Goal: Book appointment/travel/reservation

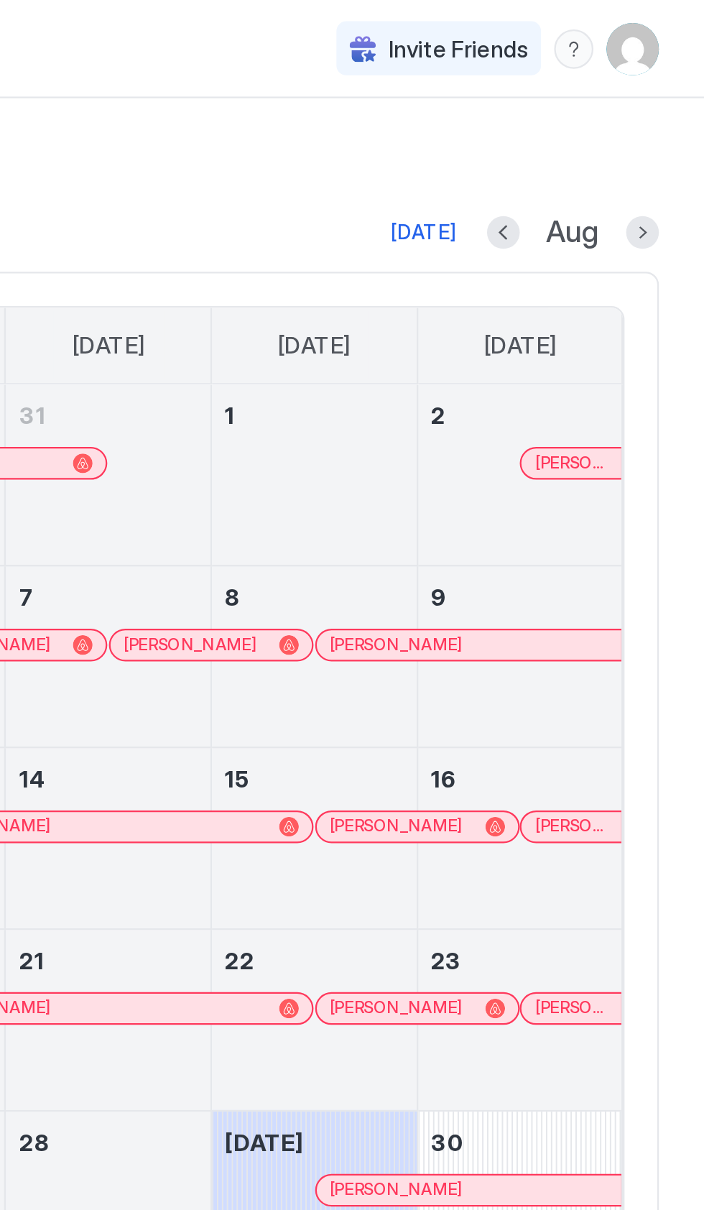
click at [680, 22] on img "User profile" at bounding box center [672, 21] width 23 height 23
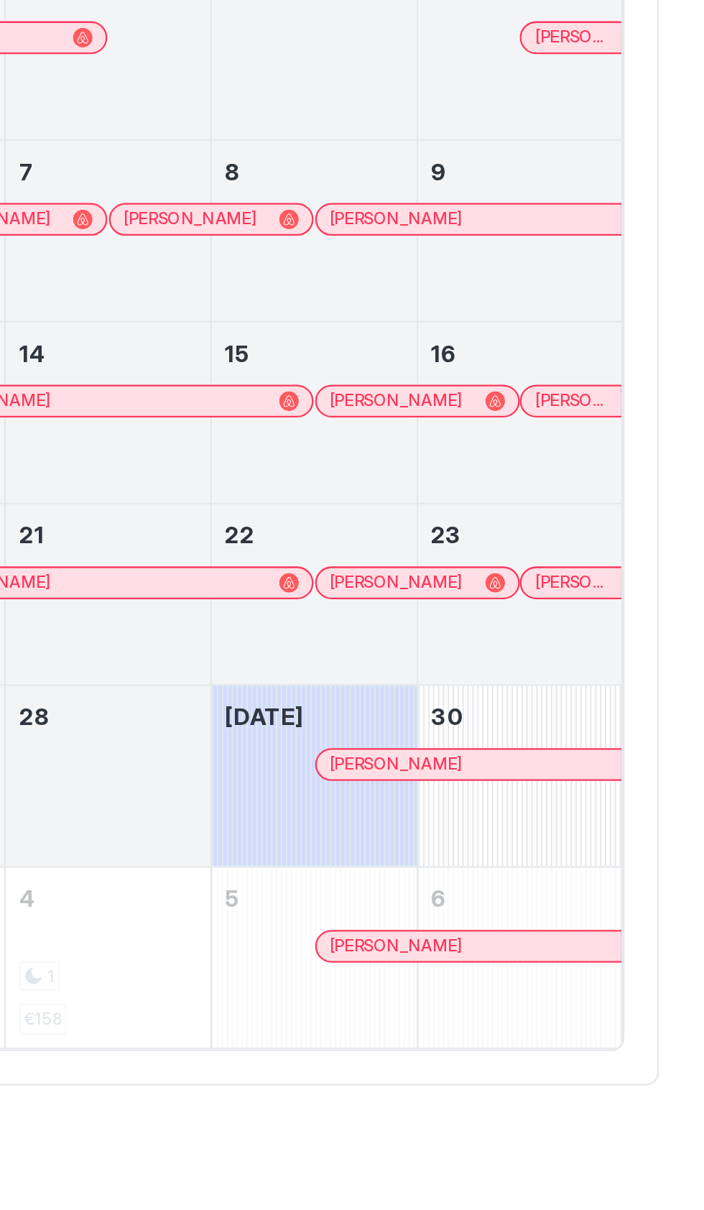
click at [572, 525] on div at bounding box center [352, 605] width 704 height 1210
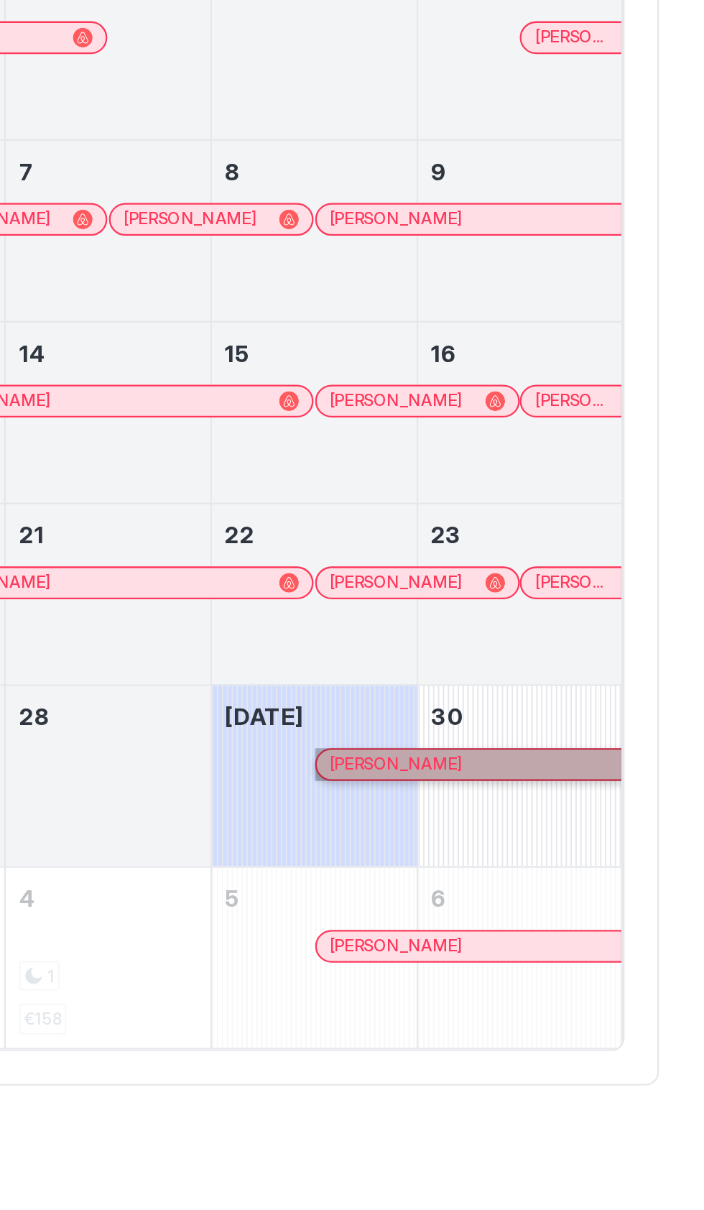
click at [561, 523] on link "[PERSON_NAME]" at bounding box center [600, 522] width 135 height 14
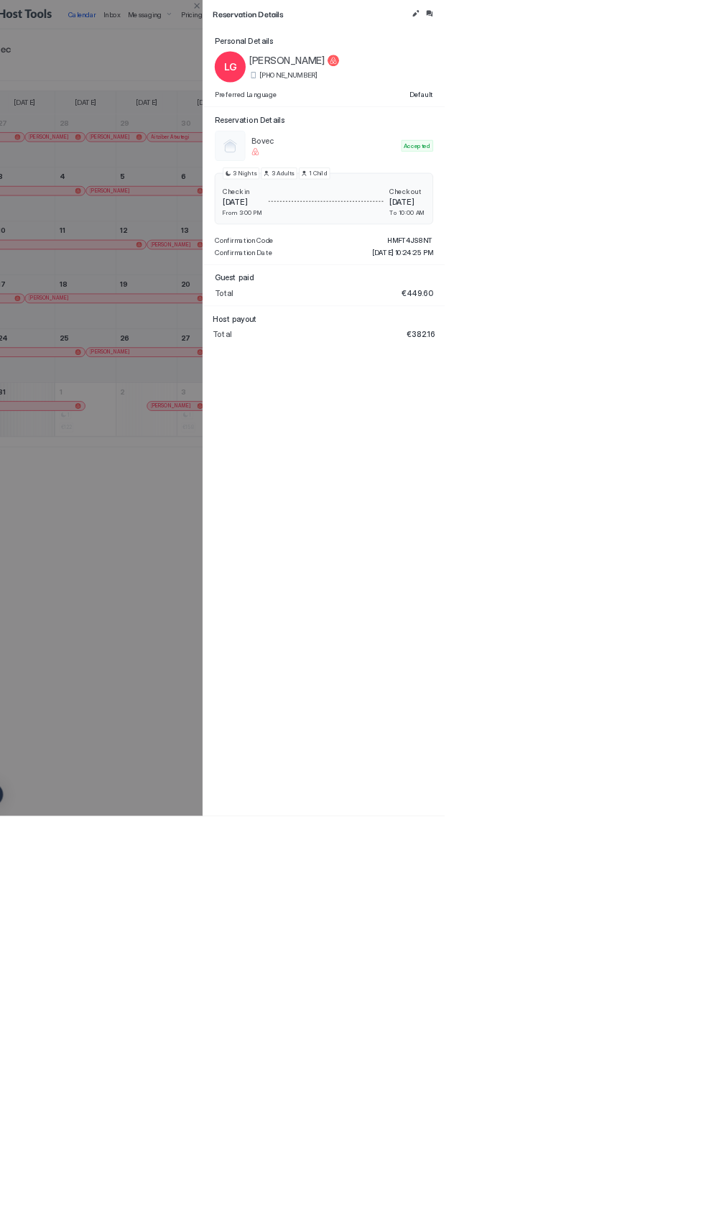
click at [661, 21] on button "Edit reservation" at bounding box center [660, 19] width 17 height 17
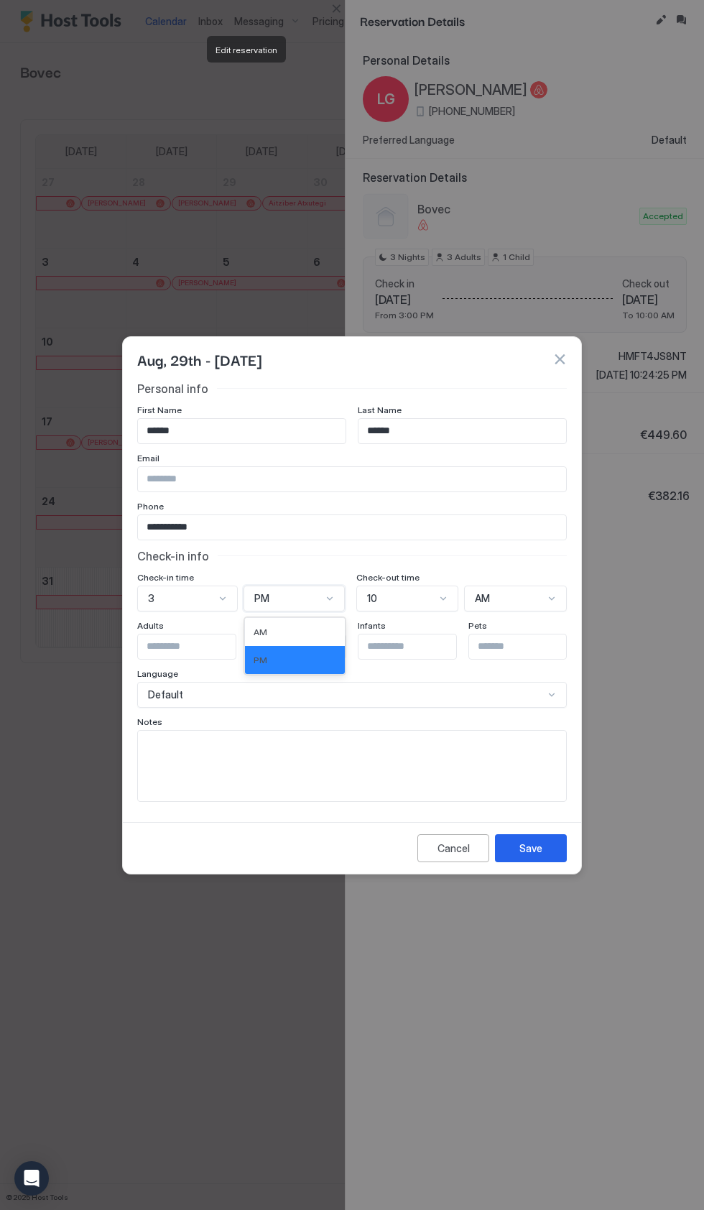
click at [305, 632] on div "AM" at bounding box center [295, 632] width 82 height 11
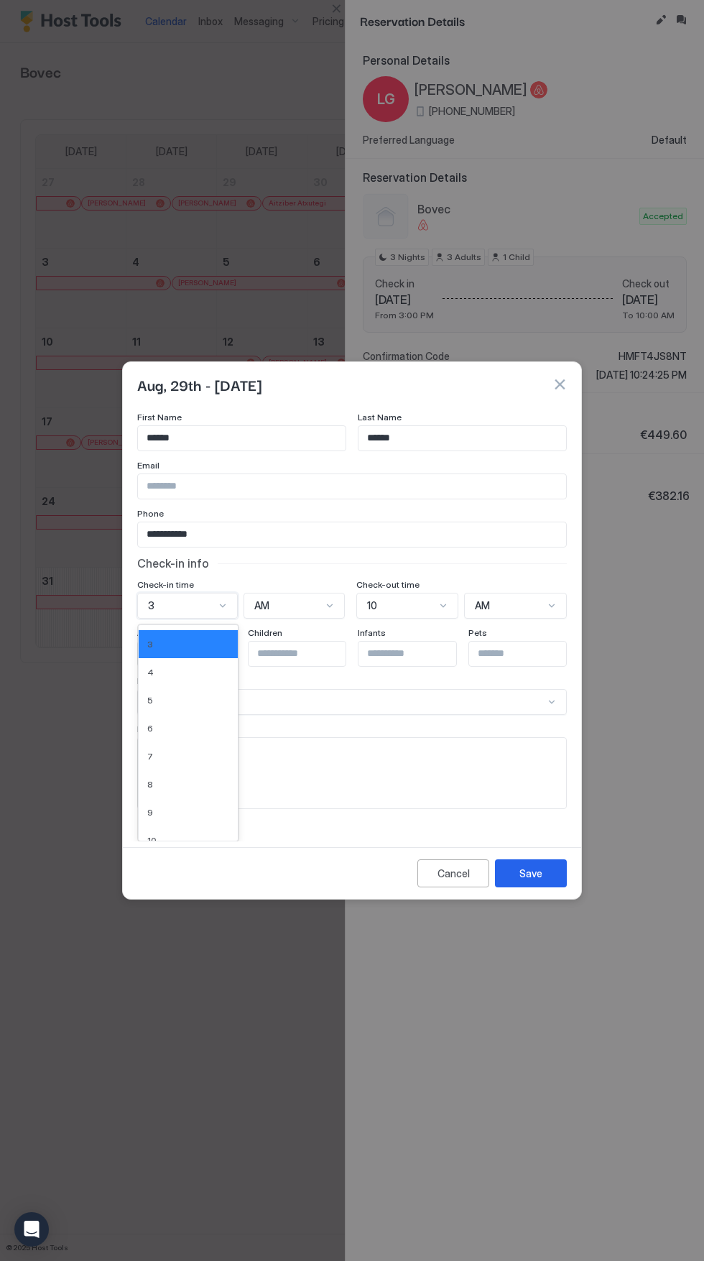
scroll to position [121, 0]
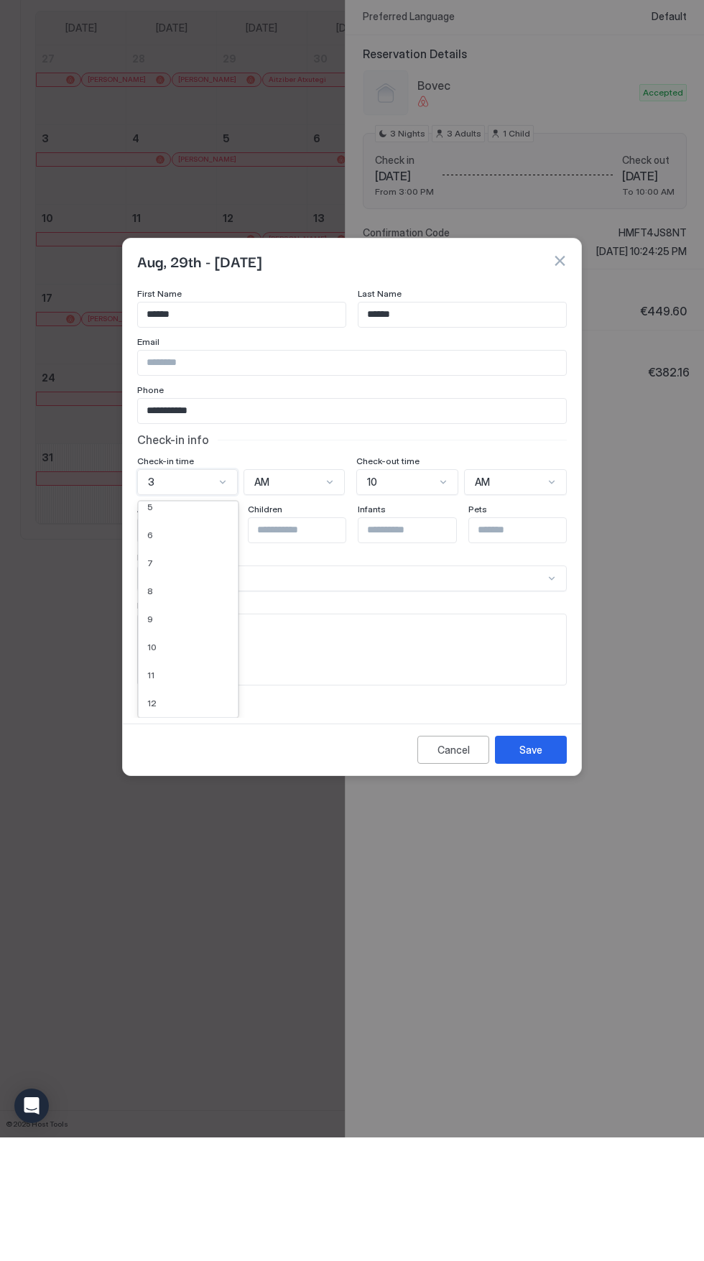
click at [194, 766] on div "10" at bounding box center [188, 770] width 82 height 11
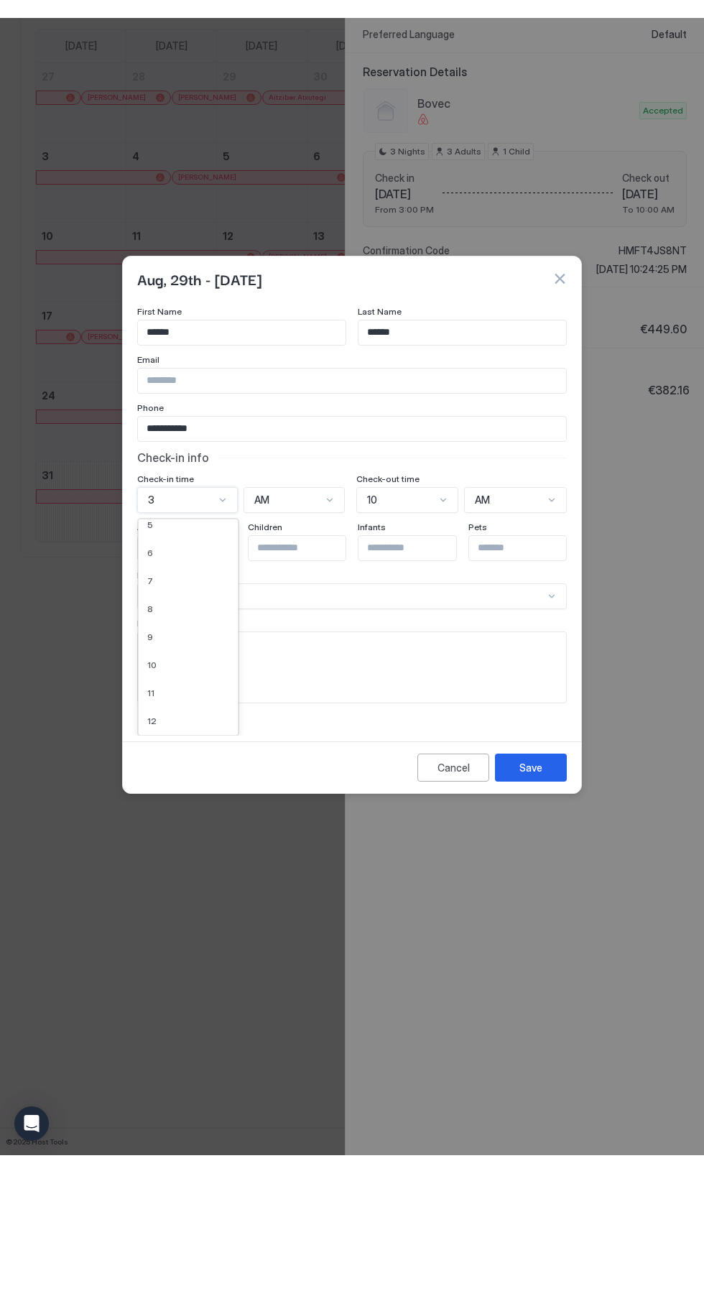
scroll to position [0, 0]
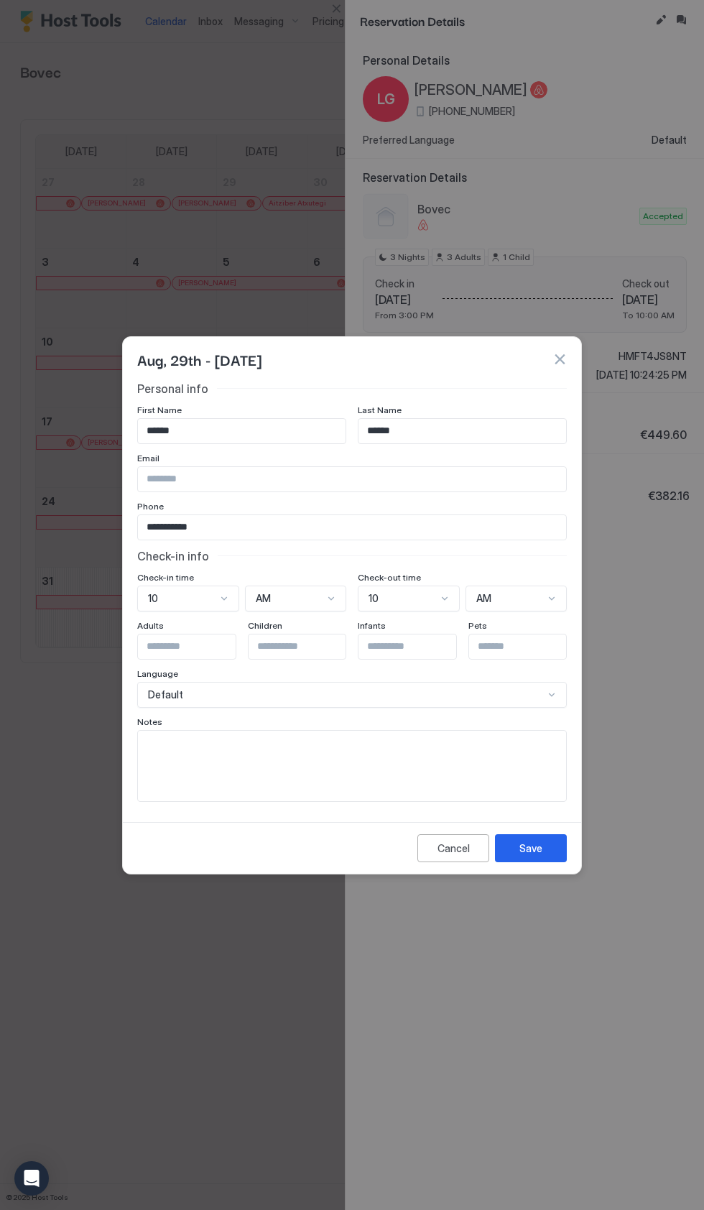
click at [542, 852] on div "Save" at bounding box center [531, 848] width 23 height 15
